Goal: Transaction & Acquisition: Purchase product/service

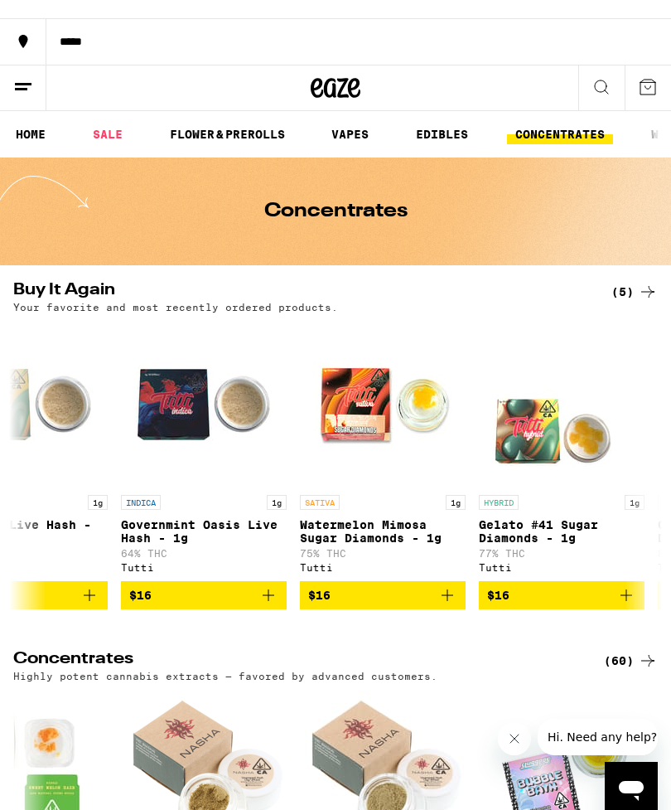
scroll to position [0, 4899]
